Goal: Information Seeking & Learning: Understand process/instructions

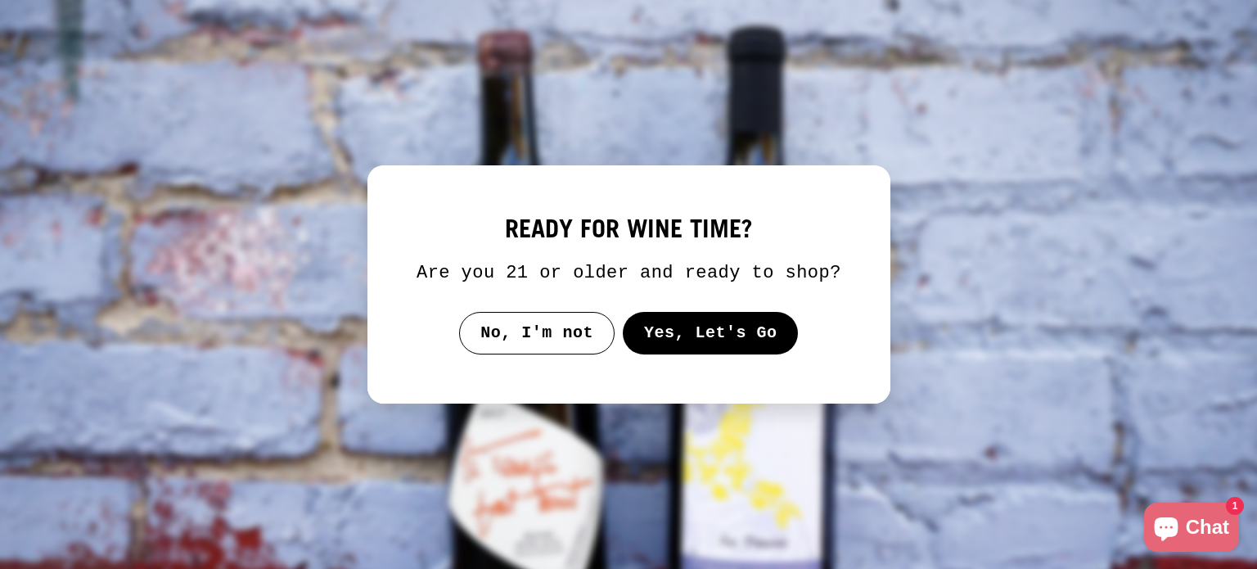
click at [726, 334] on button "Yes, Let's Go" at bounding box center [710, 333] width 176 height 43
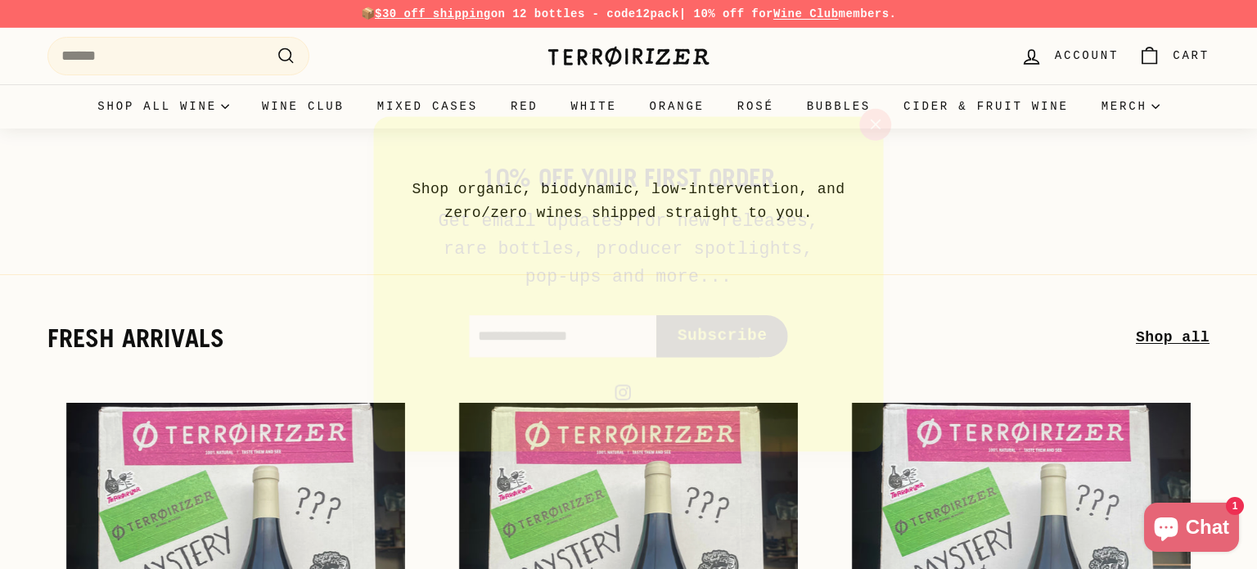
scroll to position [12, 0]
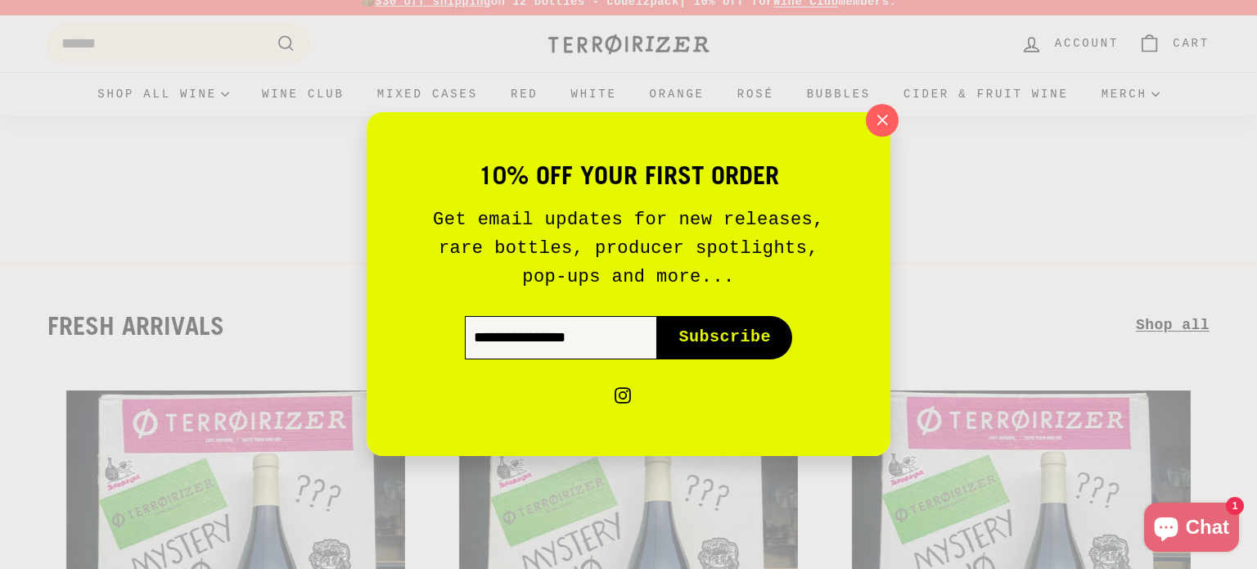
click at [558, 342] on input "Enter your email" at bounding box center [561, 338] width 192 height 43
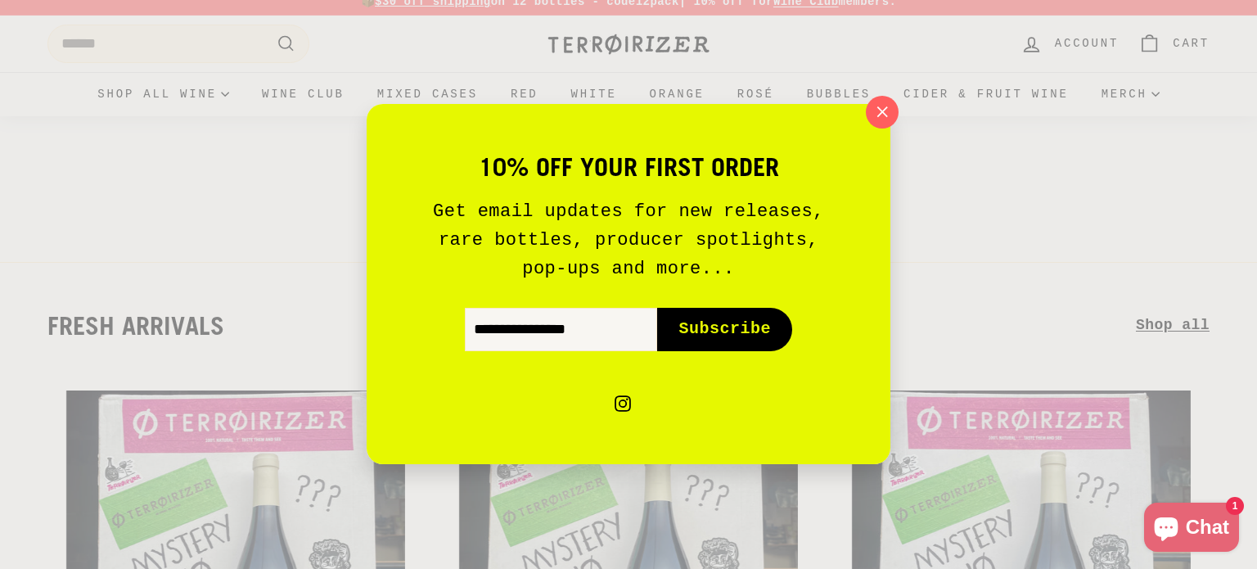
click at [713, 330] on span "Subscribe" at bounding box center [724, 329] width 92 height 23
click at [611, 311] on input "Enter your email" at bounding box center [561, 329] width 192 height 43
type input "**********"
click at [737, 335] on span "Subscribe" at bounding box center [724, 329] width 92 height 23
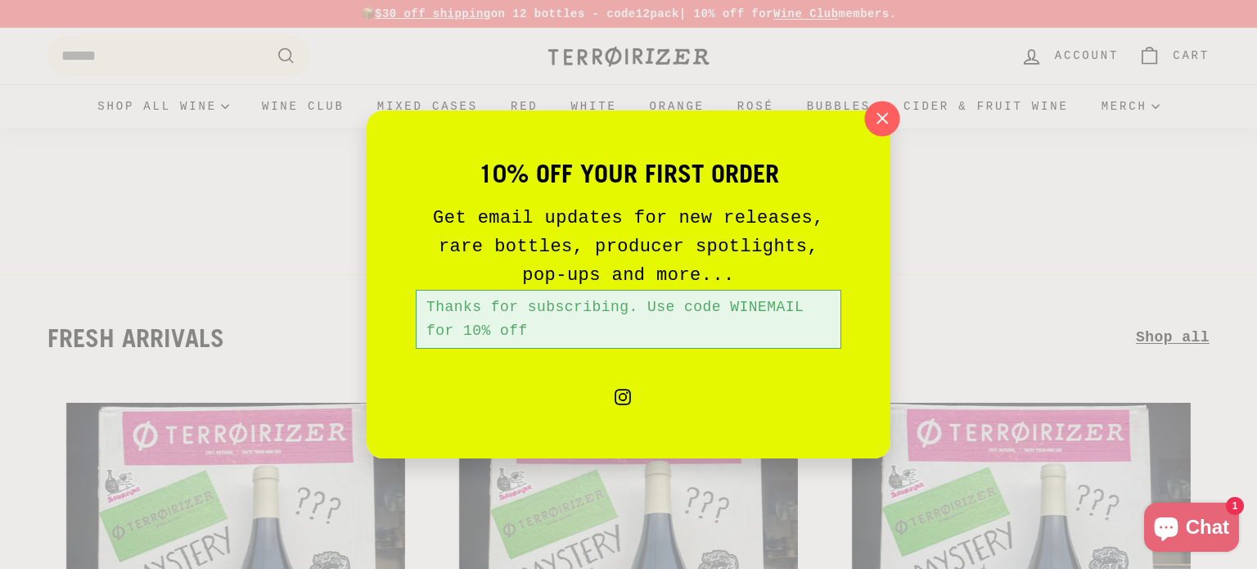
click at [880, 115] on icon "button" at bounding box center [882, 118] width 11 height 11
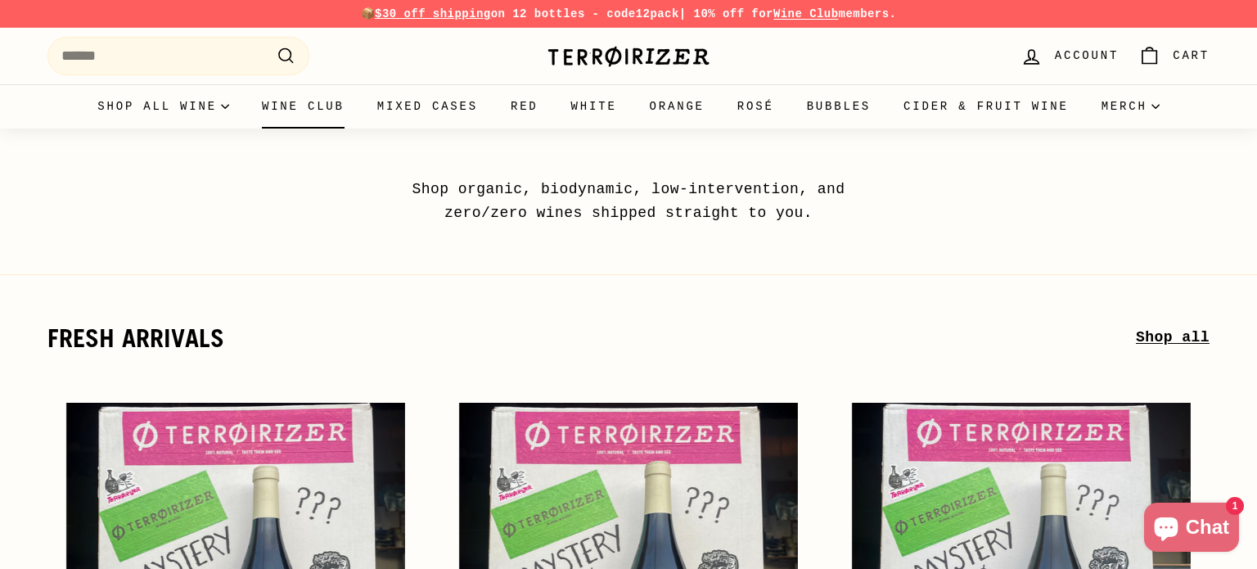
click at [284, 108] on link "Wine Club" at bounding box center [302, 106] width 115 height 44
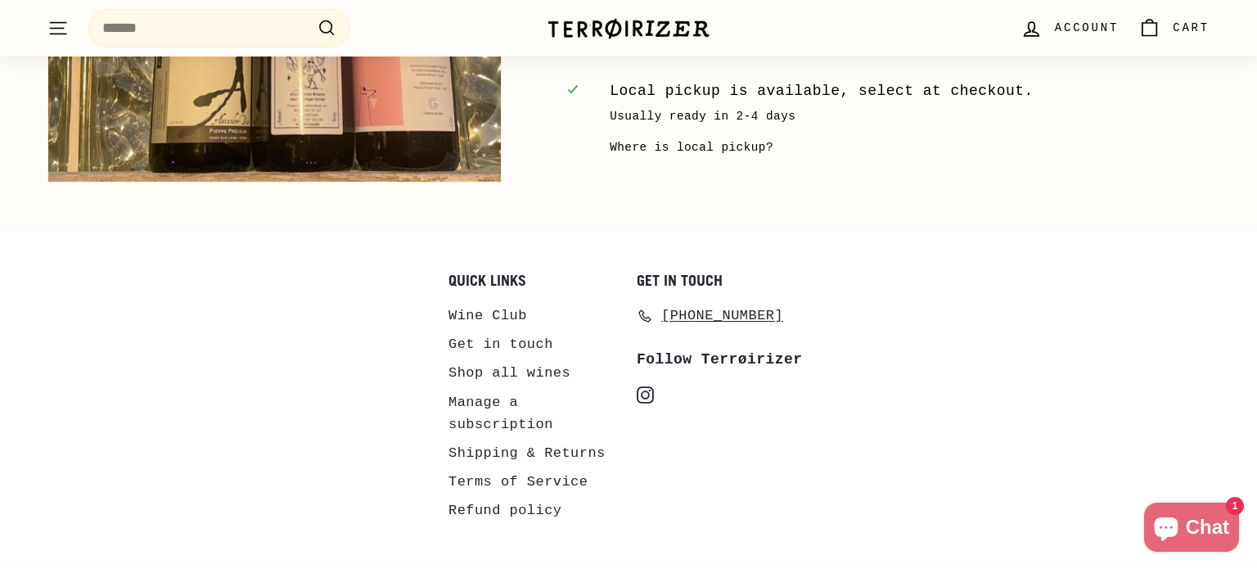
scroll to position [3208, 0]
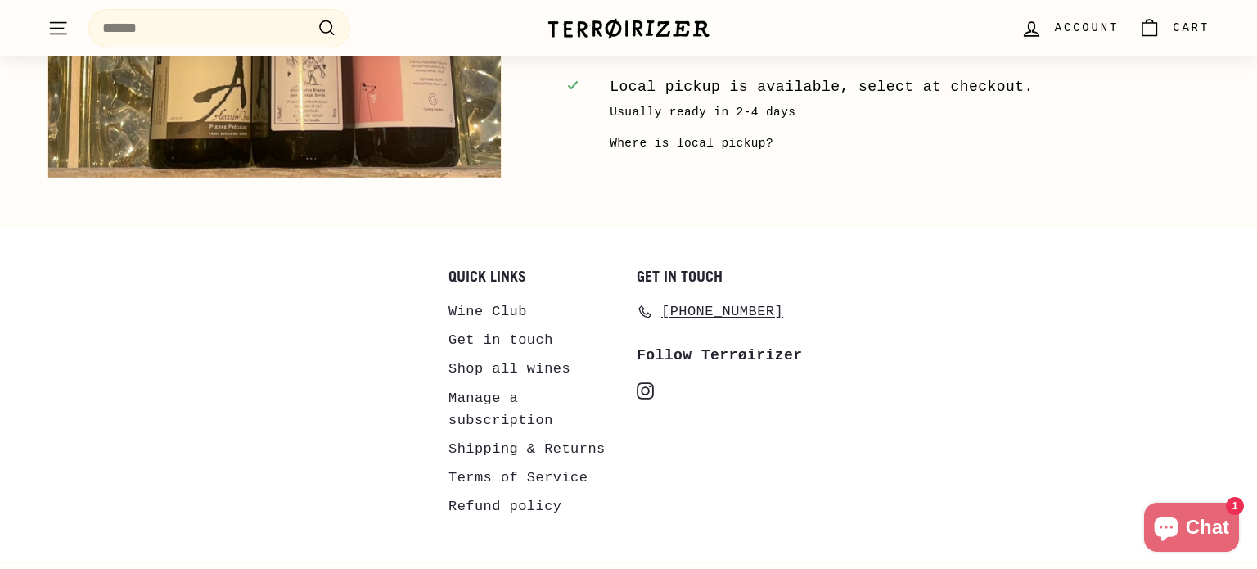
click at [547, 444] on link "Shipping & Returns" at bounding box center [526, 449] width 157 height 29
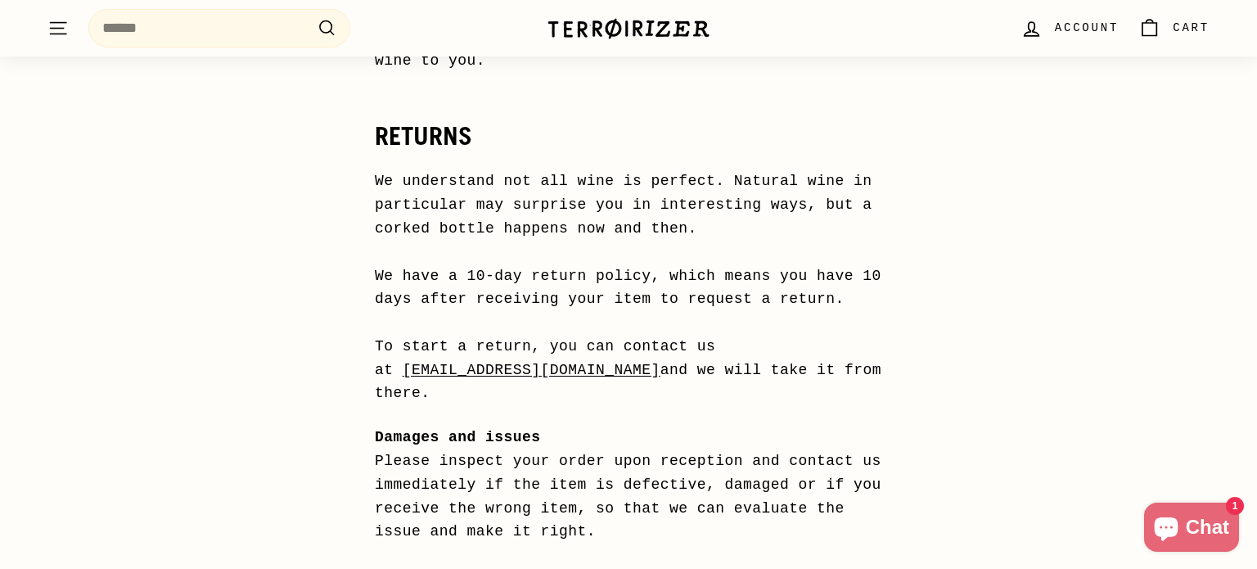
scroll to position [1133, 0]
